Goal: Task Accomplishment & Management: Complete application form

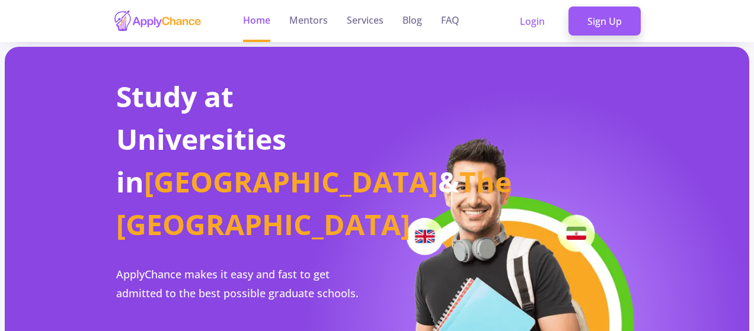
click at [713, 104] on section "Study at Universities in [GEOGRAPHIC_DATA] & The [GEOGRAPHIC_DATA] ApplyChance …" at bounding box center [377, 302] width 745 height 511
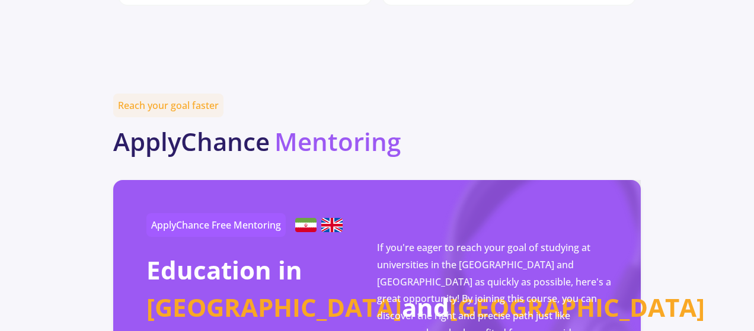
scroll to position [2087, 0]
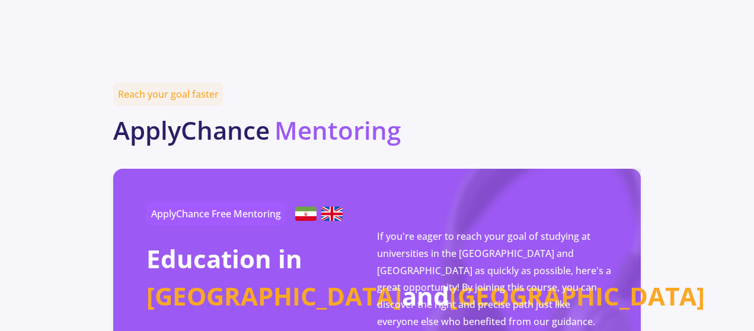
click at [311, 207] on img at bounding box center [305, 214] width 21 height 14
click at [232, 202] on span "ApplyChance Free Mentoring" at bounding box center [215, 214] width 139 height 24
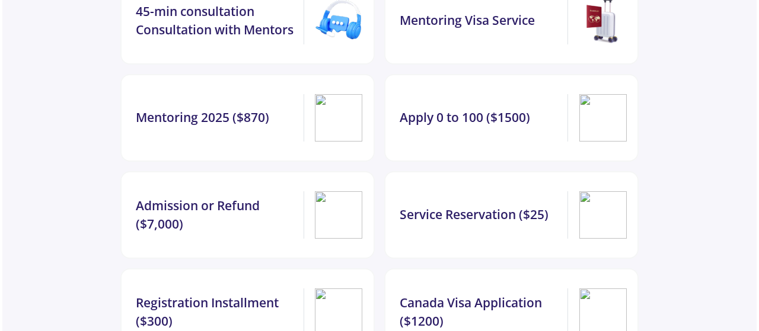
scroll to position [0, 0]
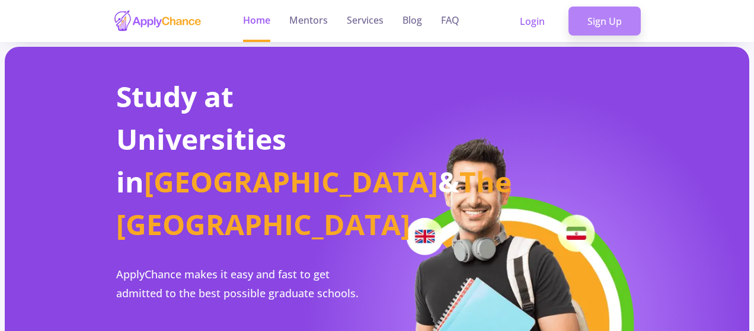
click at [614, 22] on link "Sign Up" at bounding box center [605, 22] width 72 height 30
click at [608, 21] on link "Sign Up" at bounding box center [605, 22] width 72 height 30
click at [606, 27] on link "Sign Up" at bounding box center [605, 22] width 72 height 30
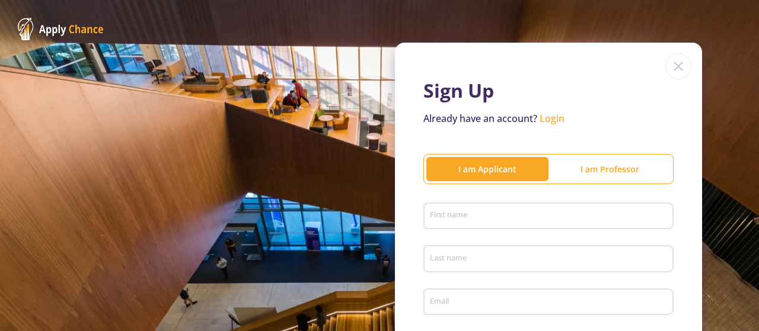
click at [465, 199] on div "First name" at bounding box center [548, 214] width 239 height 31
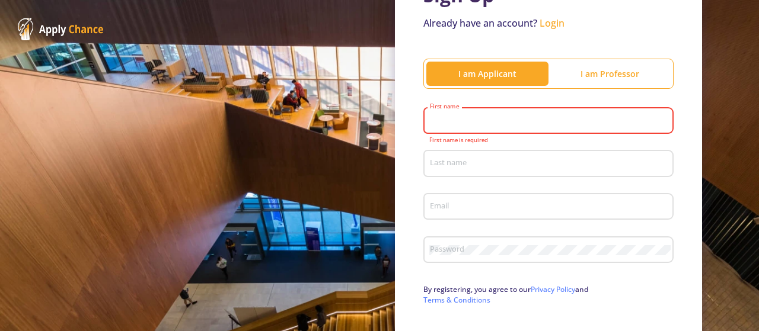
scroll to position [116, 0]
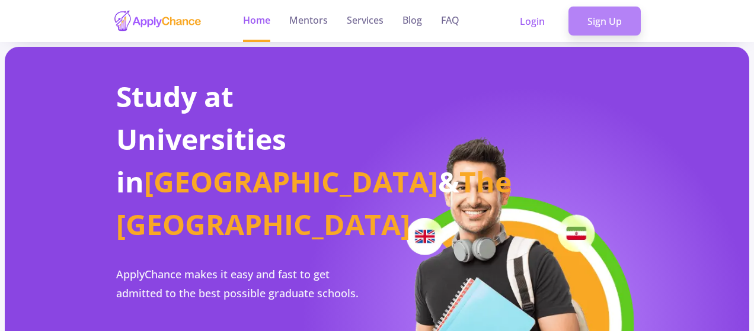
click at [576, 21] on link "Sign Up" at bounding box center [605, 22] width 72 height 30
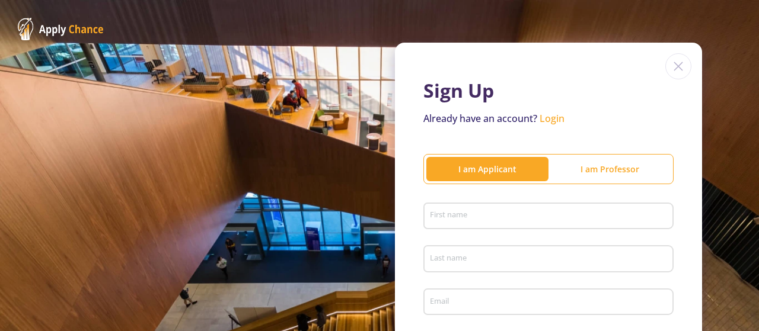
click at [518, 212] on input "First name" at bounding box center [550, 217] width 242 height 11
type input "Amir Hossein"
click at [492, 264] on input "Last name" at bounding box center [550, 259] width 242 height 11
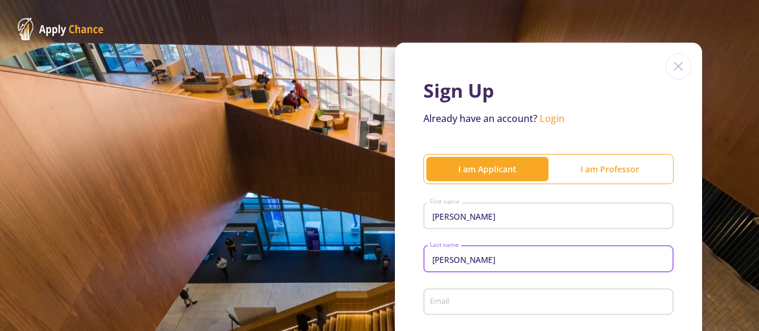
type input "Jahani"
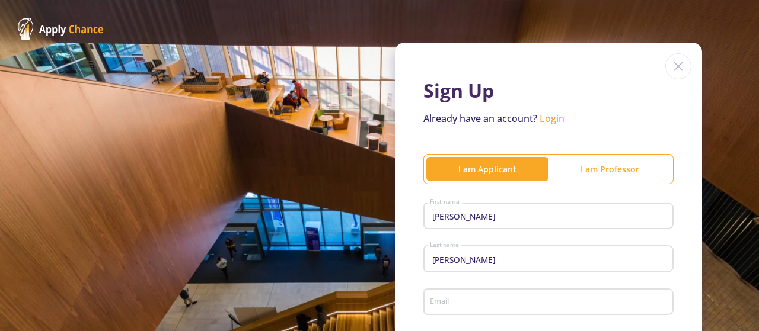
click at [479, 310] on div "Email" at bounding box center [548, 300] width 239 height 31
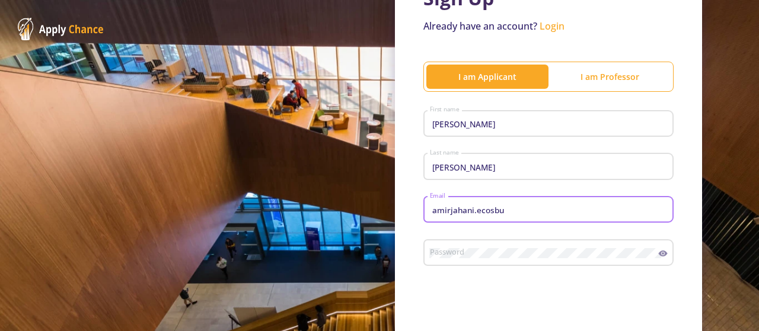
scroll to position [94, 0]
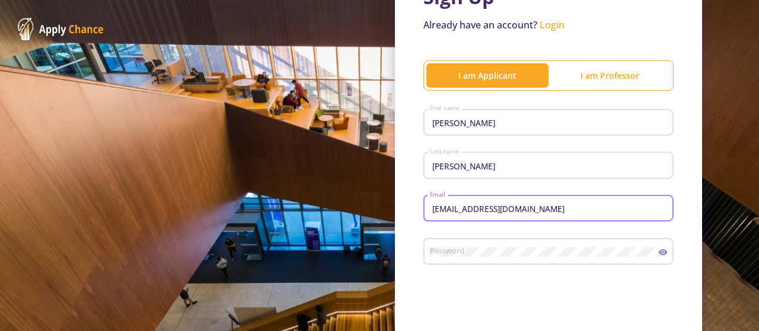
type input "amirjahani.ecosbu@gmail.com"
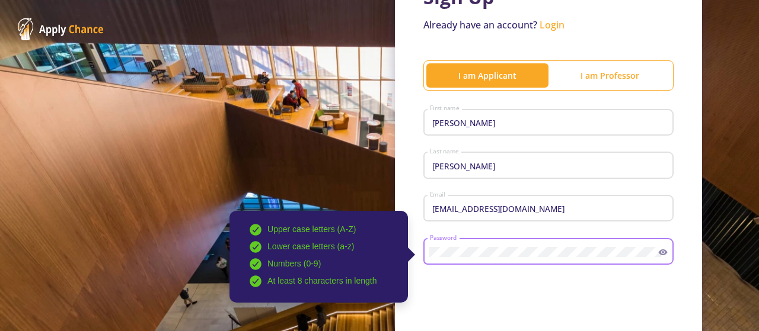
click at [659, 260] on div "Upper case letters (A-Z) Lower case letters (a-z) Numbers (0-9) At least 8 char…" at bounding box center [548, 249] width 250 height 31
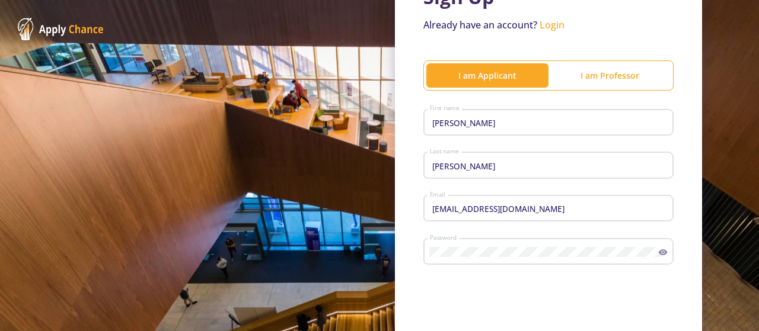
click at [659, 260] on div "Password" at bounding box center [548, 249] width 250 height 31
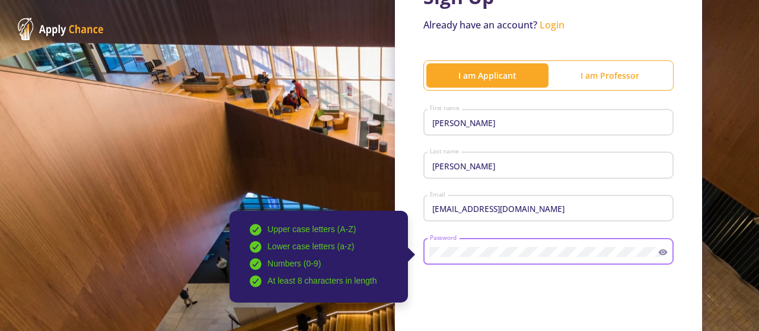
click at [658, 253] on icon at bounding box center [662, 252] width 9 height 9
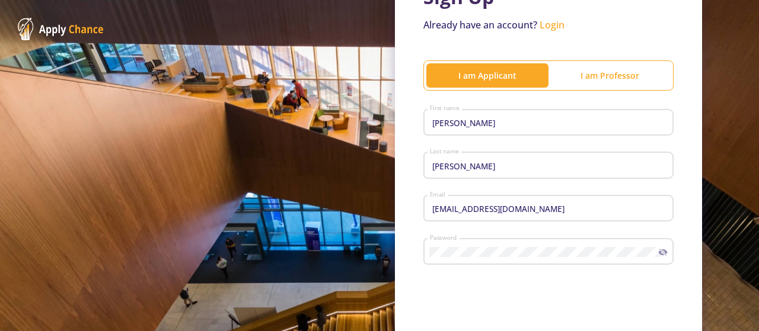
click at [658, 253] on icon at bounding box center [662, 252] width 9 height 9
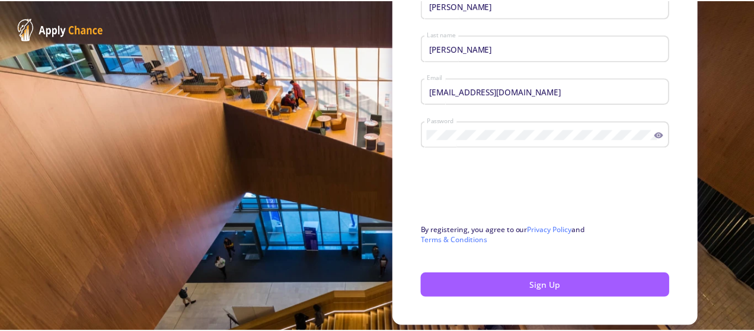
scroll to position [219, 0]
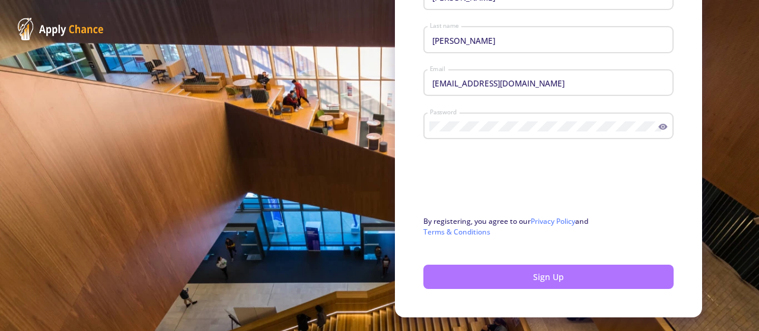
click at [631, 278] on button "Sign Up" at bounding box center [548, 277] width 250 height 24
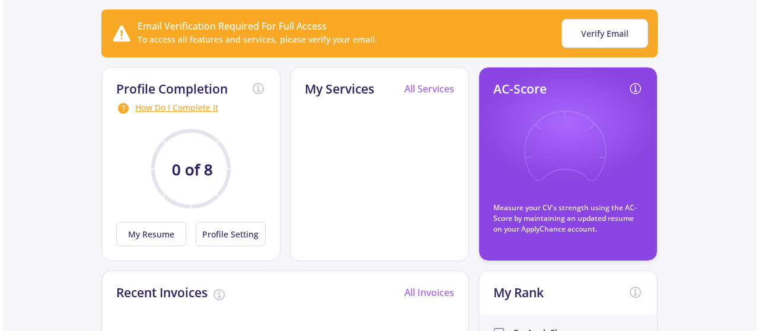
scroll to position [109, 0]
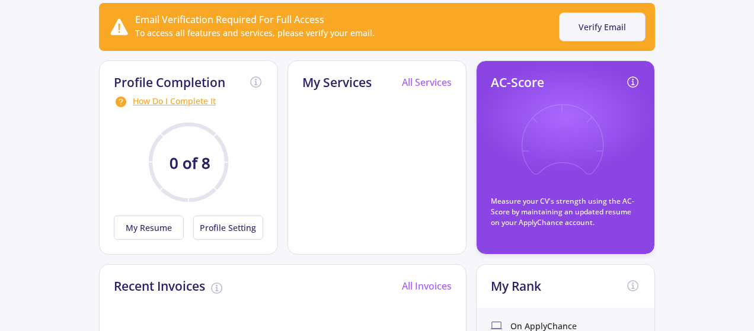
click at [614, 15] on button "Verify Email" at bounding box center [602, 26] width 87 height 29
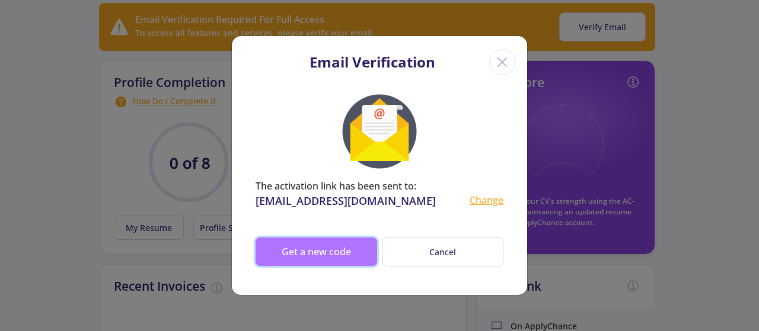
click at [303, 258] on button "Get a new code" at bounding box center [317, 252] width 122 height 28
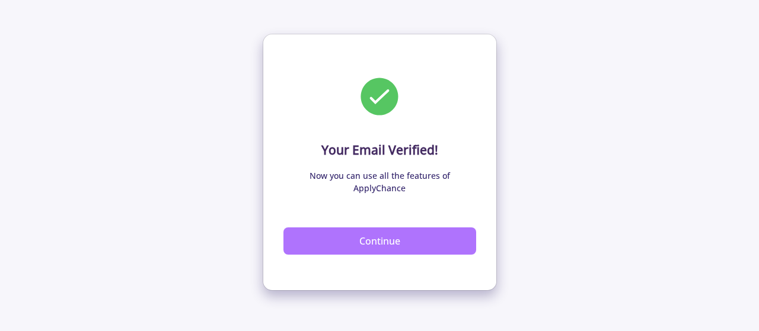
click at [343, 228] on button "Continue" at bounding box center [379, 241] width 193 height 27
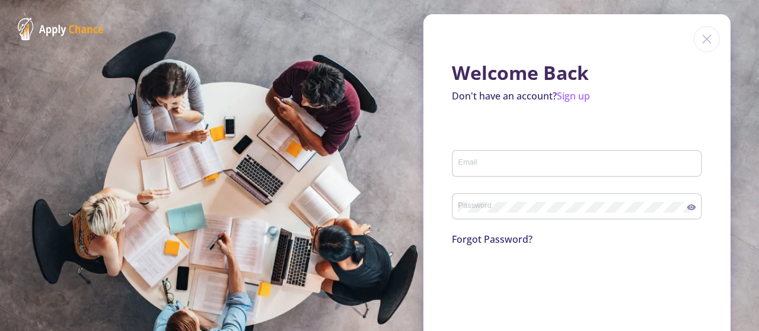
click at [586, 168] on input "Email" at bounding box center [579, 164] width 242 height 11
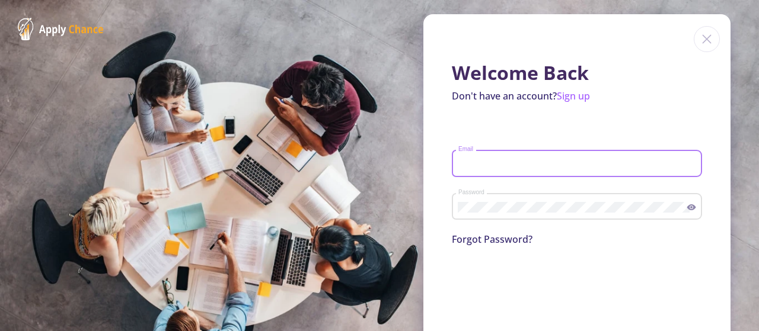
type input "amirjahani.ecosbu@gmail.com"
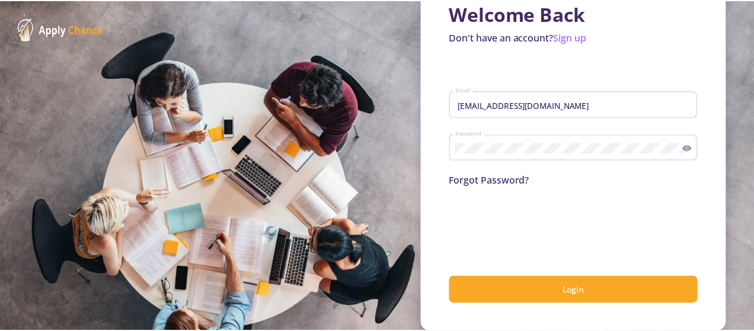
scroll to position [60, 0]
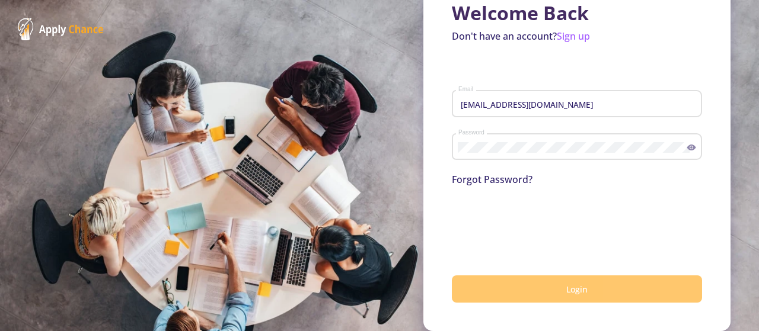
click at [548, 289] on button "Login" at bounding box center [577, 290] width 250 height 28
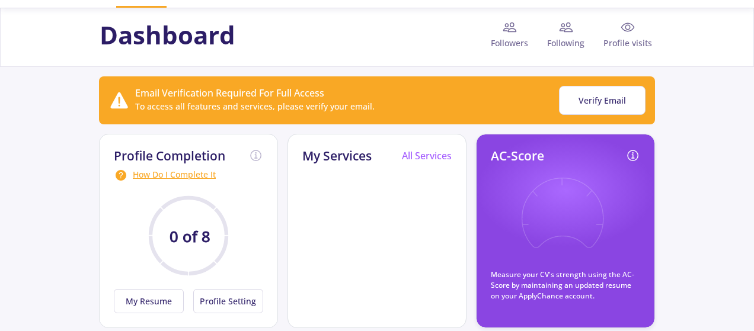
scroll to position [30, 0]
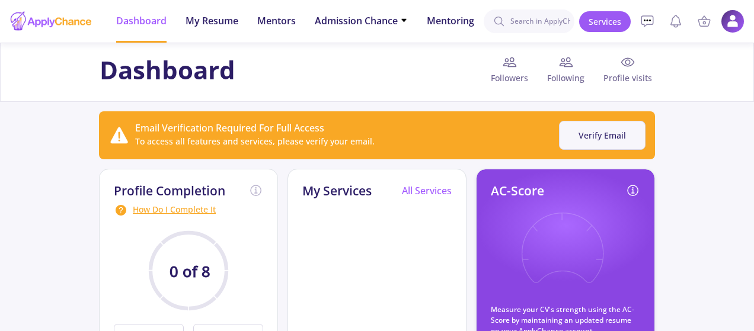
click at [563, 136] on button "Verify Email" at bounding box center [602, 135] width 87 height 29
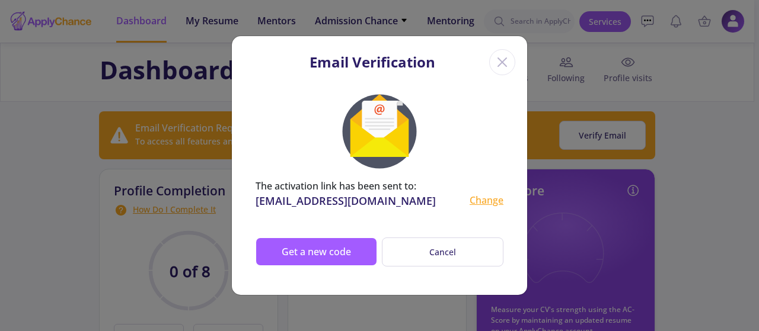
click at [506, 66] on icon "Close" at bounding box center [502, 62] width 19 height 19
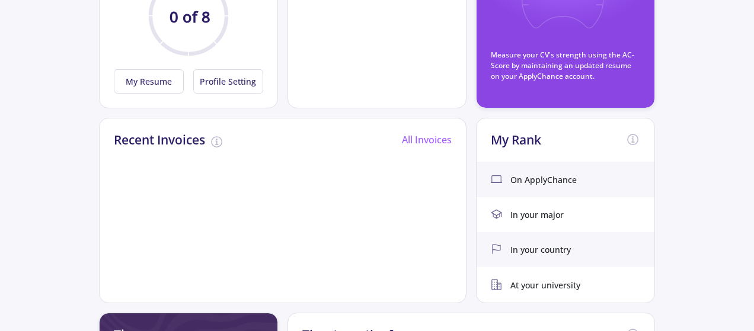
scroll to position [251, 0]
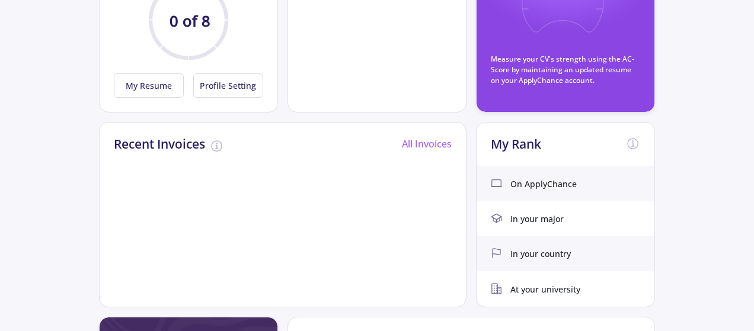
click at [526, 259] on div "In your country" at bounding box center [566, 254] width 178 height 35
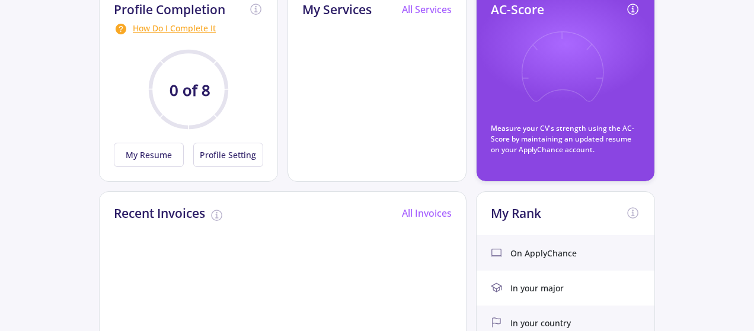
scroll to position [163, 0]
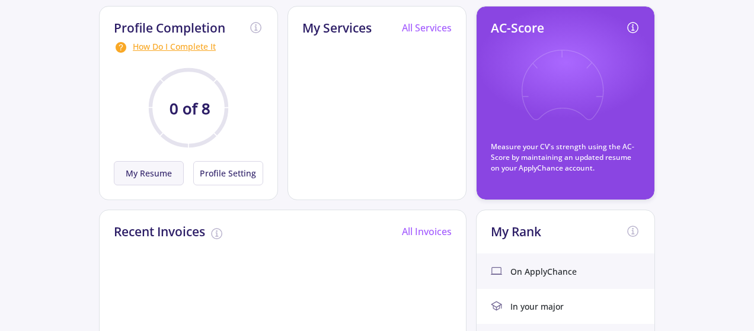
click at [160, 164] on button "My Resume" at bounding box center [149, 173] width 70 height 24
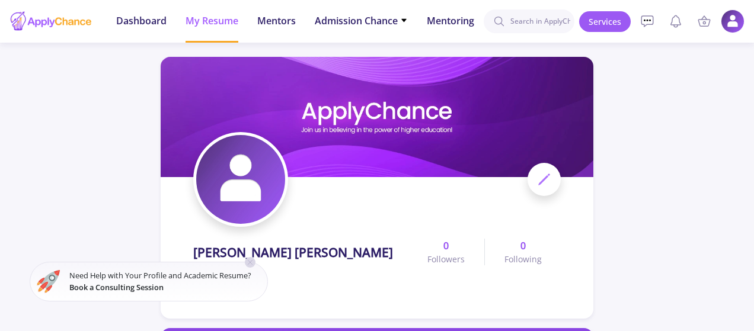
click at [249, 264] on icon at bounding box center [249, 262] width 9 height 9
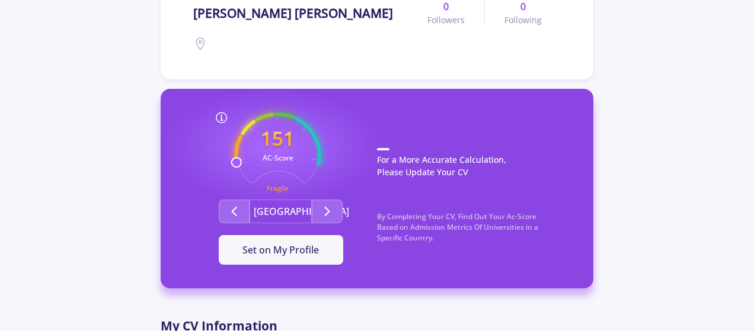
scroll to position [275, 0]
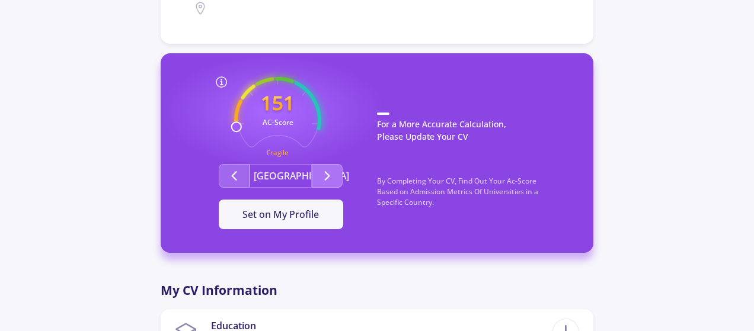
click at [323, 174] on icon "Second group" at bounding box center [327, 176] width 14 height 14
click at [325, 178] on icon "Second group" at bounding box center [327, 176] width 14 height 14
click at [323, 181] on icon "Second group" at bounding box center [327, 176] width 14 height 14
click at [345, 184] on div "USA" at bounding box center [280, 176] width 193 height 24
click at [324, 176] on icon "Second group" at bounding box center [327, 176] width 14 height 14
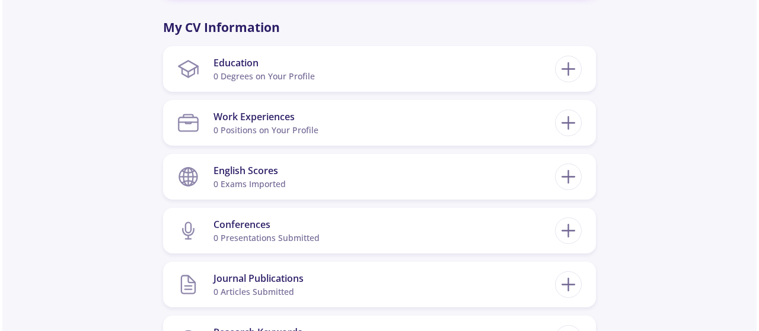
scroll to position [554, 0]
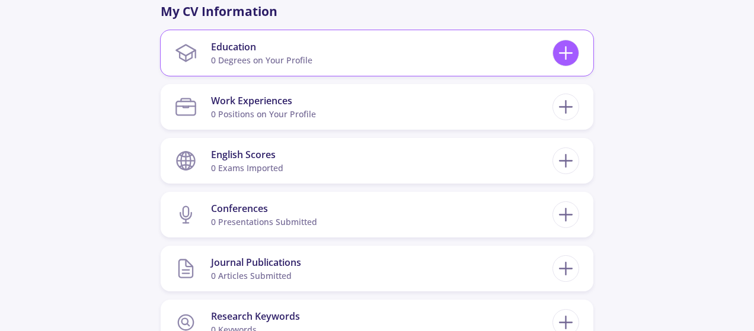
click at [561, 56] on icon at bounding box center [566, 53] width 22 height 22
checkbox input "false"
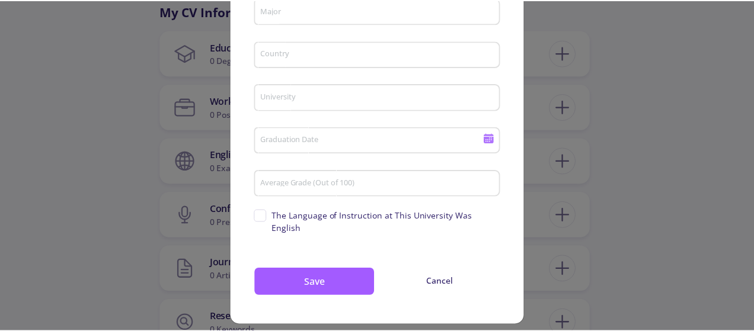
scroll to position [0, 0]
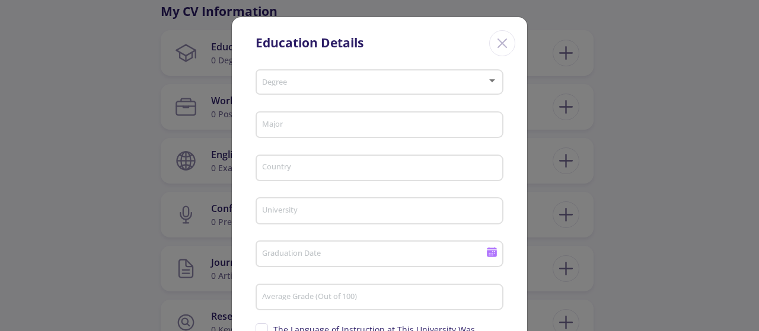
click at [501, 41] on icon "Close" at bounding box center [502, 43] width 19 height 19
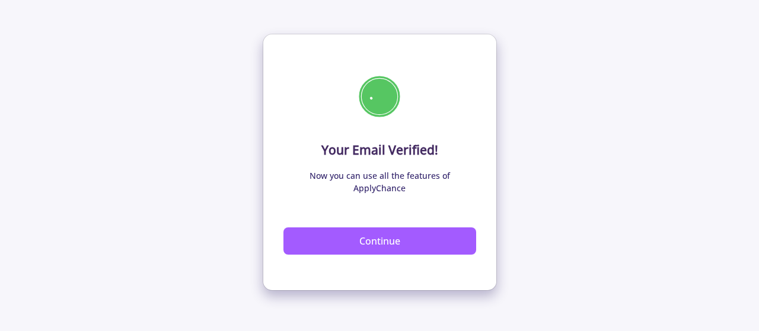
click at [366, 229] on button "Continue" at bounding box center [379, 241] width 193 height 27
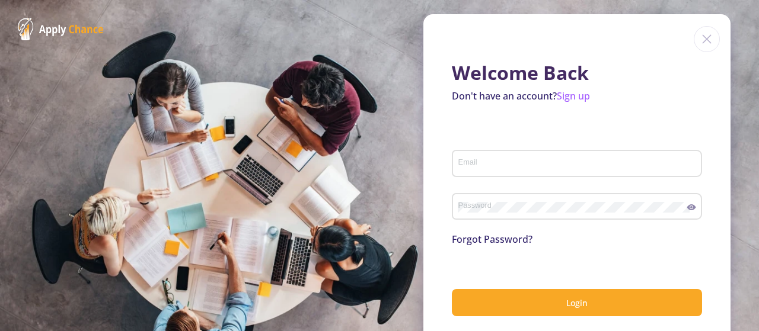
type input "[EMAIL_ADDRESS][DOMAIN_NAME]"
